Goal: Task Accomplishment & Management: Manage account settings

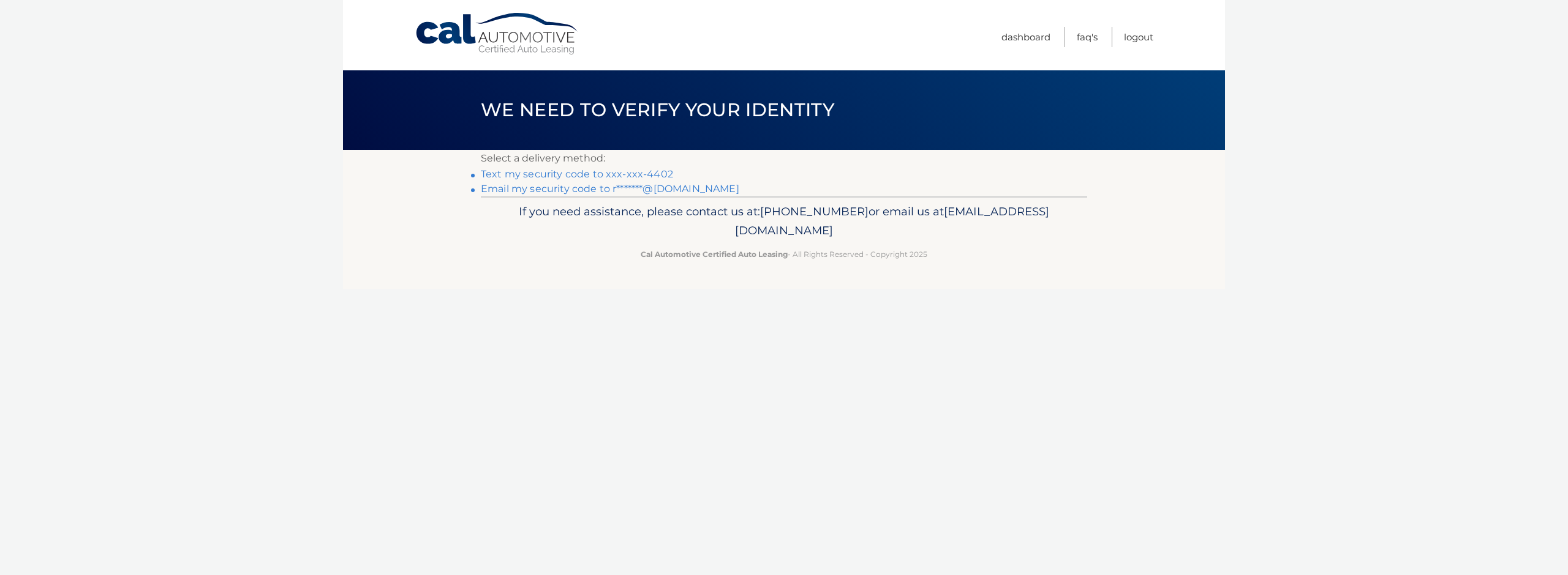
click at [622, 171] on link "Text my security code to xxx-xxx-4402" at bounding box center [577, 174] width 192 height 11
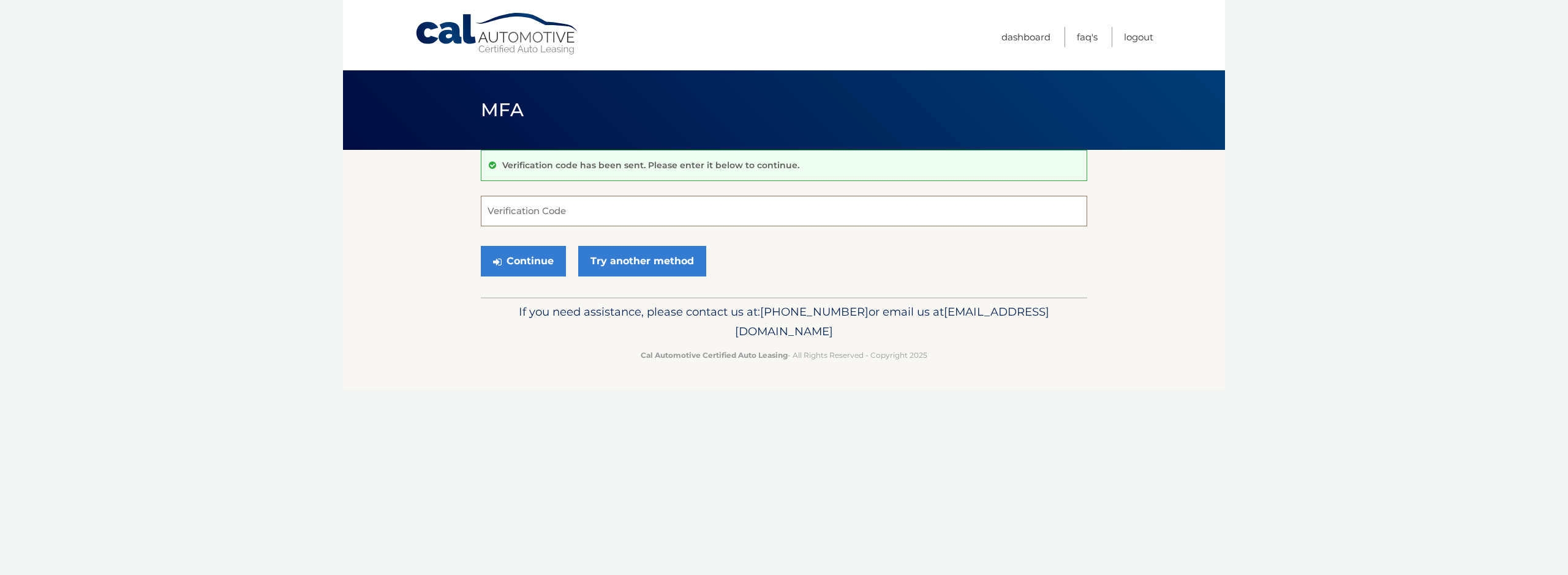
click at [623, 221] on input "Verification Code" at bounding box center [784, 212] width 606 height 31
type input "337641"
click at [522, 259] on button "Continue" at bounding box center [523, 262] width 85 height 31
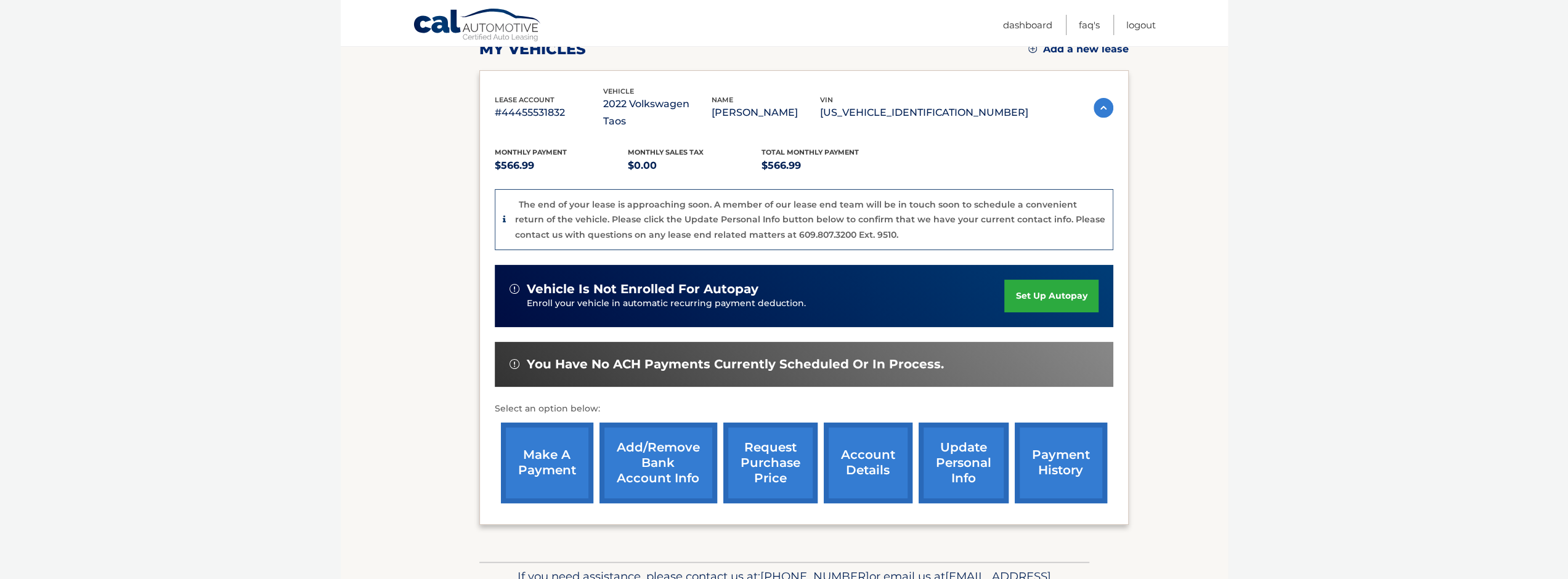
scroll to position [242, 0]
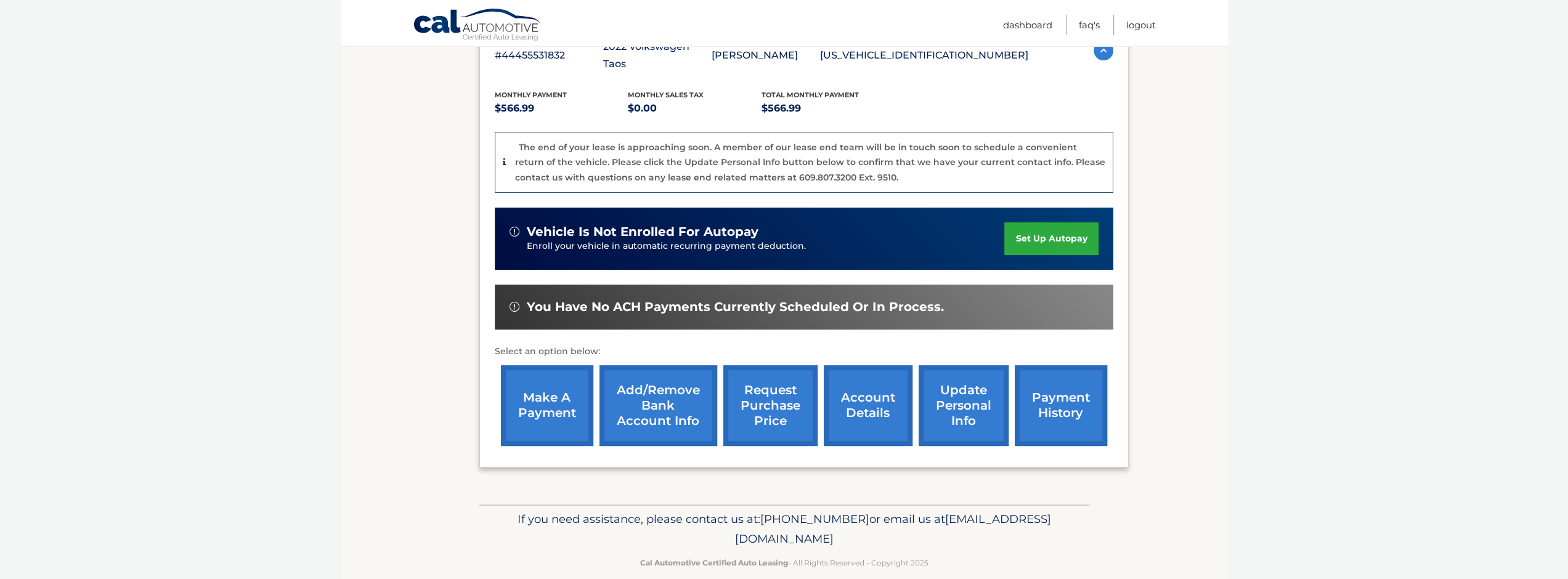
click at [1084, 405] on link "payment history" at bounding box center [1061, 405] width 93 height 81
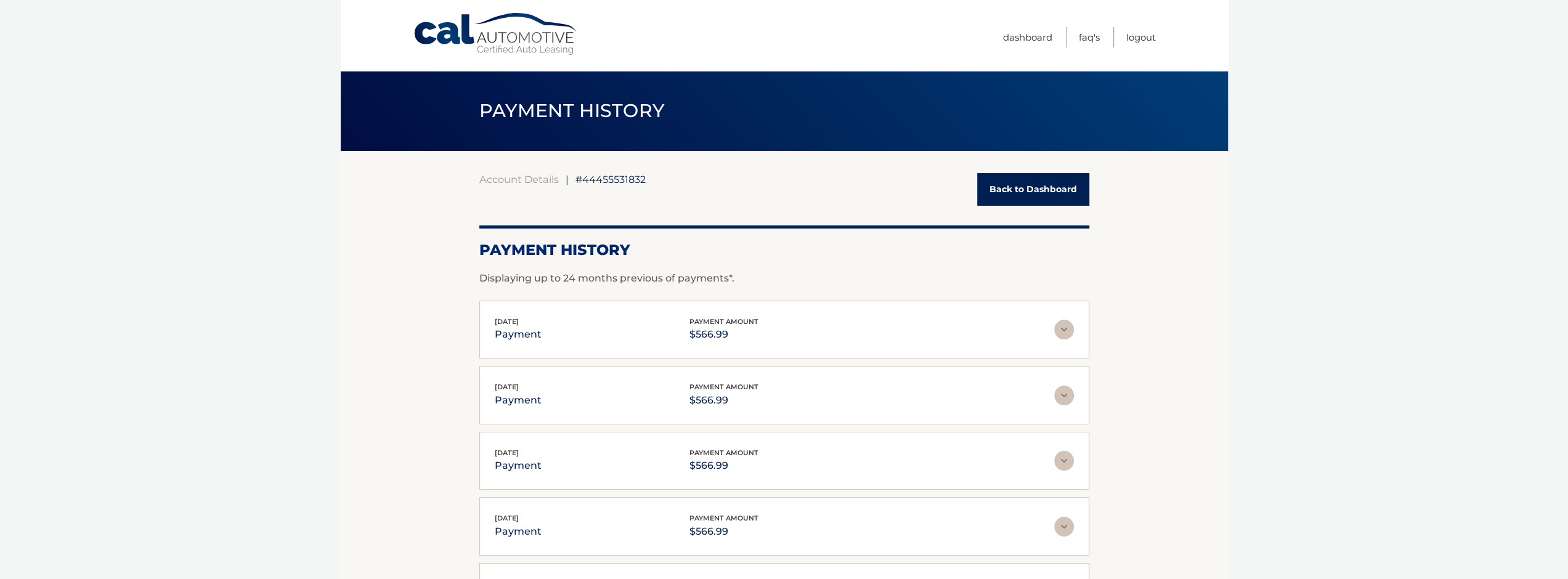
click at [1047, 194] on link "Back to Dashboard" at bounding box center [1033, 189] width 112 height 33
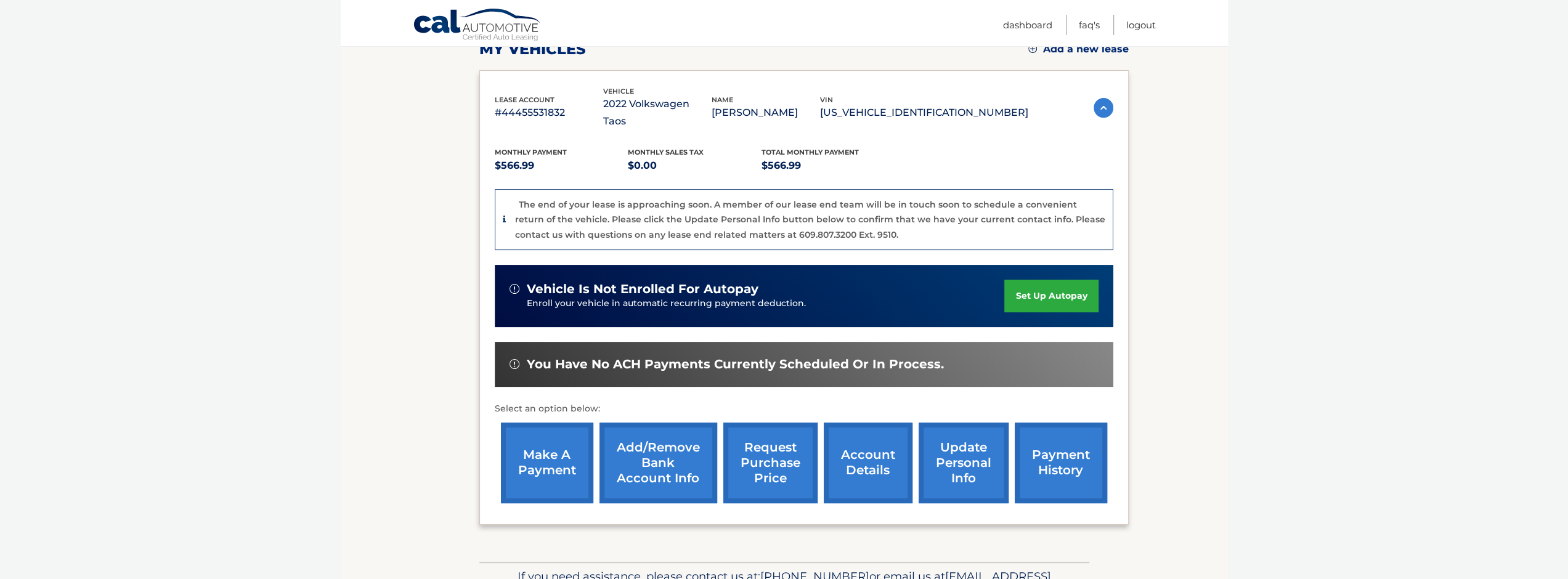
scroll to position [242, 0]
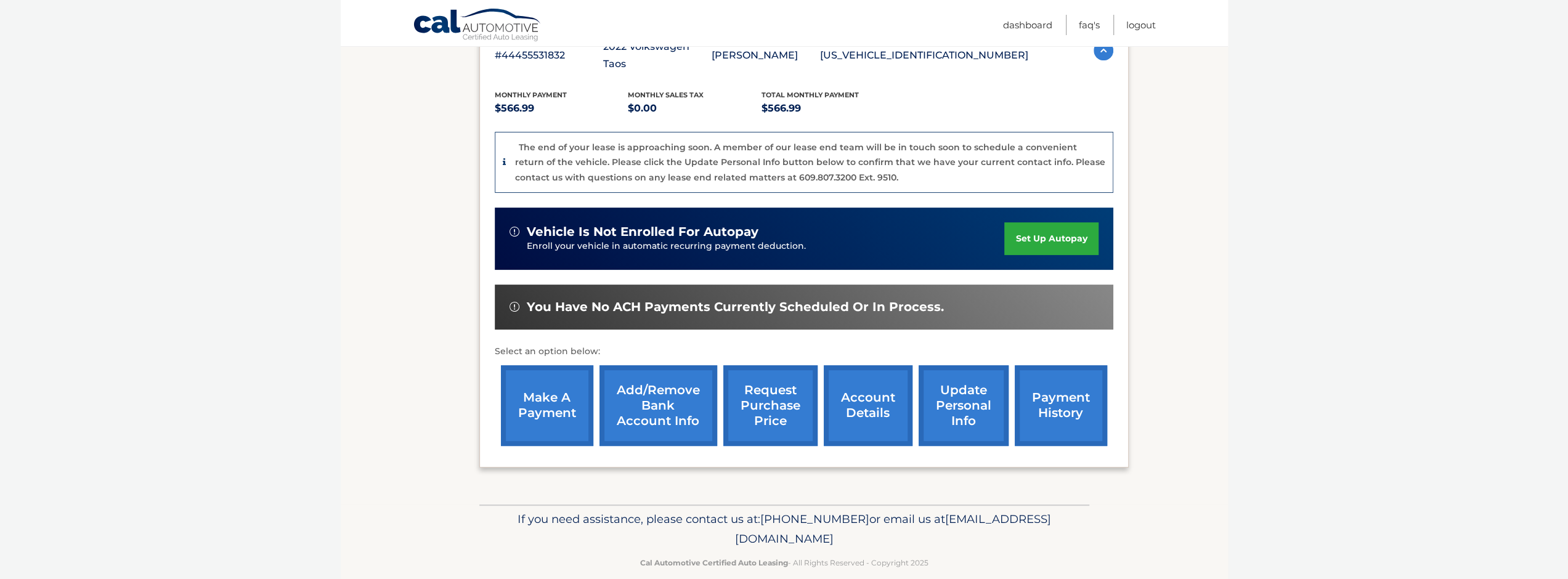
click at [887, 395] on link "account details" at bounding box center [867, 405] width 89 height 81
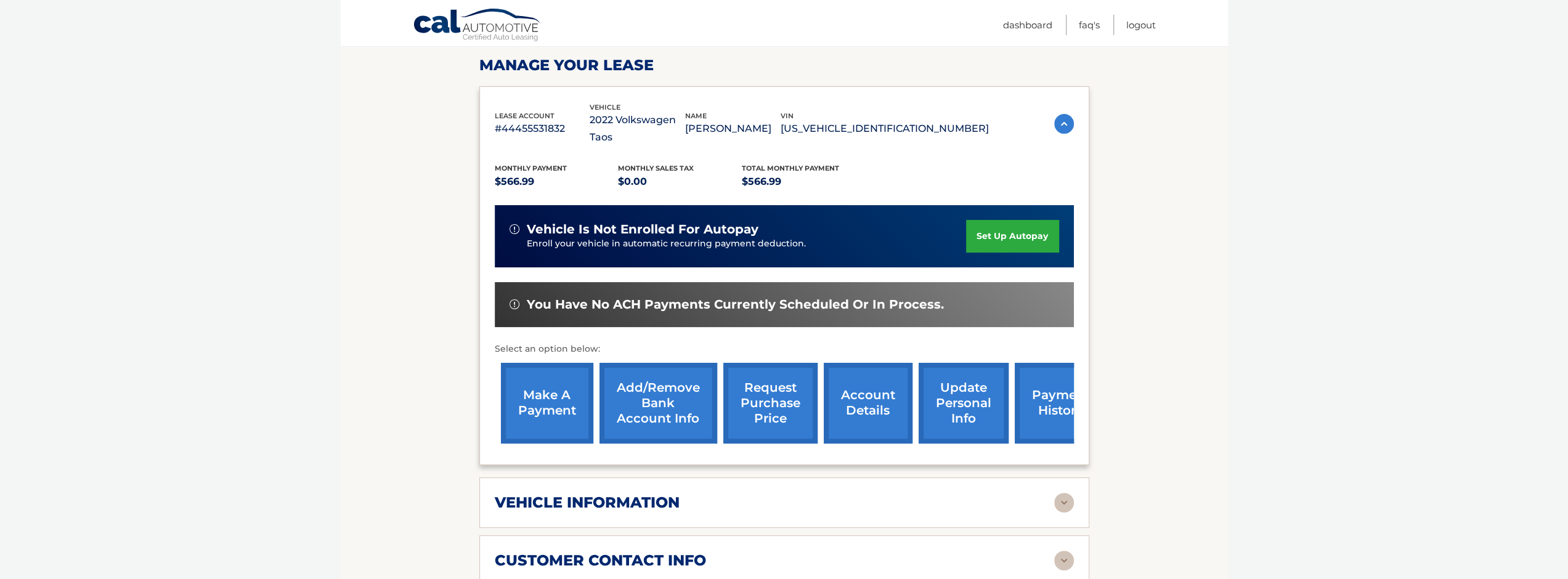
scroll to position [246, 0]
